Goal: Task Accomplishment & Management: Use online tool/utility

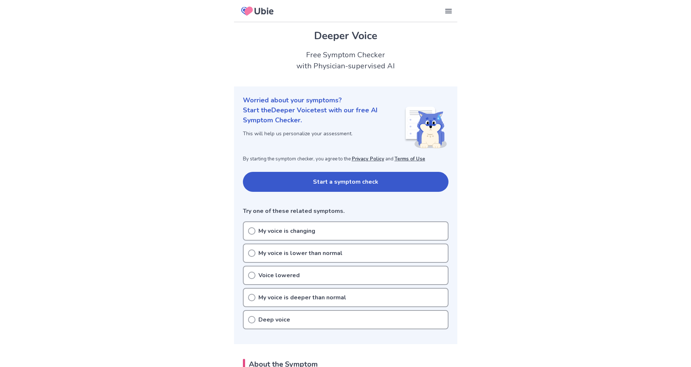
click at [381, 186] on button "Start a symptom check" at bounding box center [346, 182] width 206 height 20
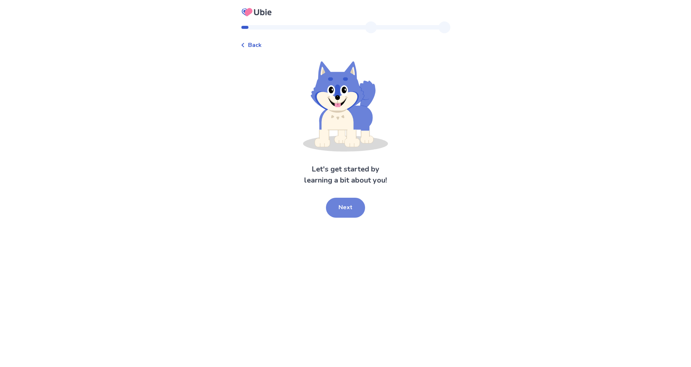
click at [347, 215] on button "Next" at bounding box center [345, 208] width 39 height 20
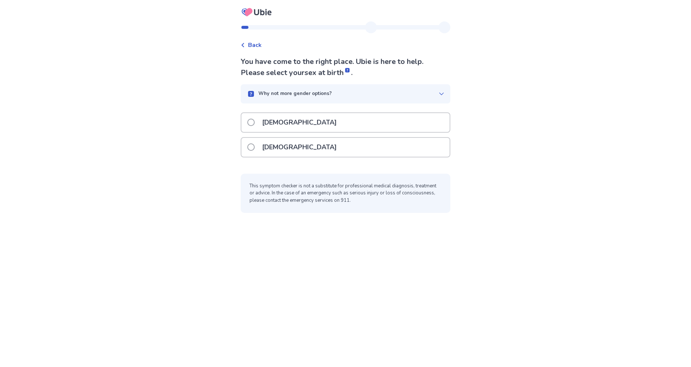
click at [257, 150] on label "Female" at bounding box center [294, 147] width 94 height 19
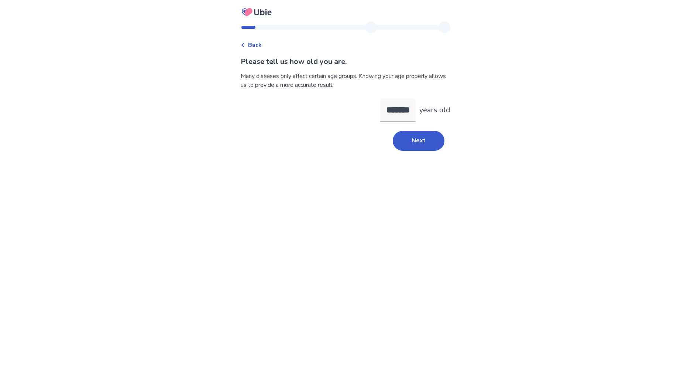
scroll to position [0, 2]
type input "*"
